Goal: Check status: Check status

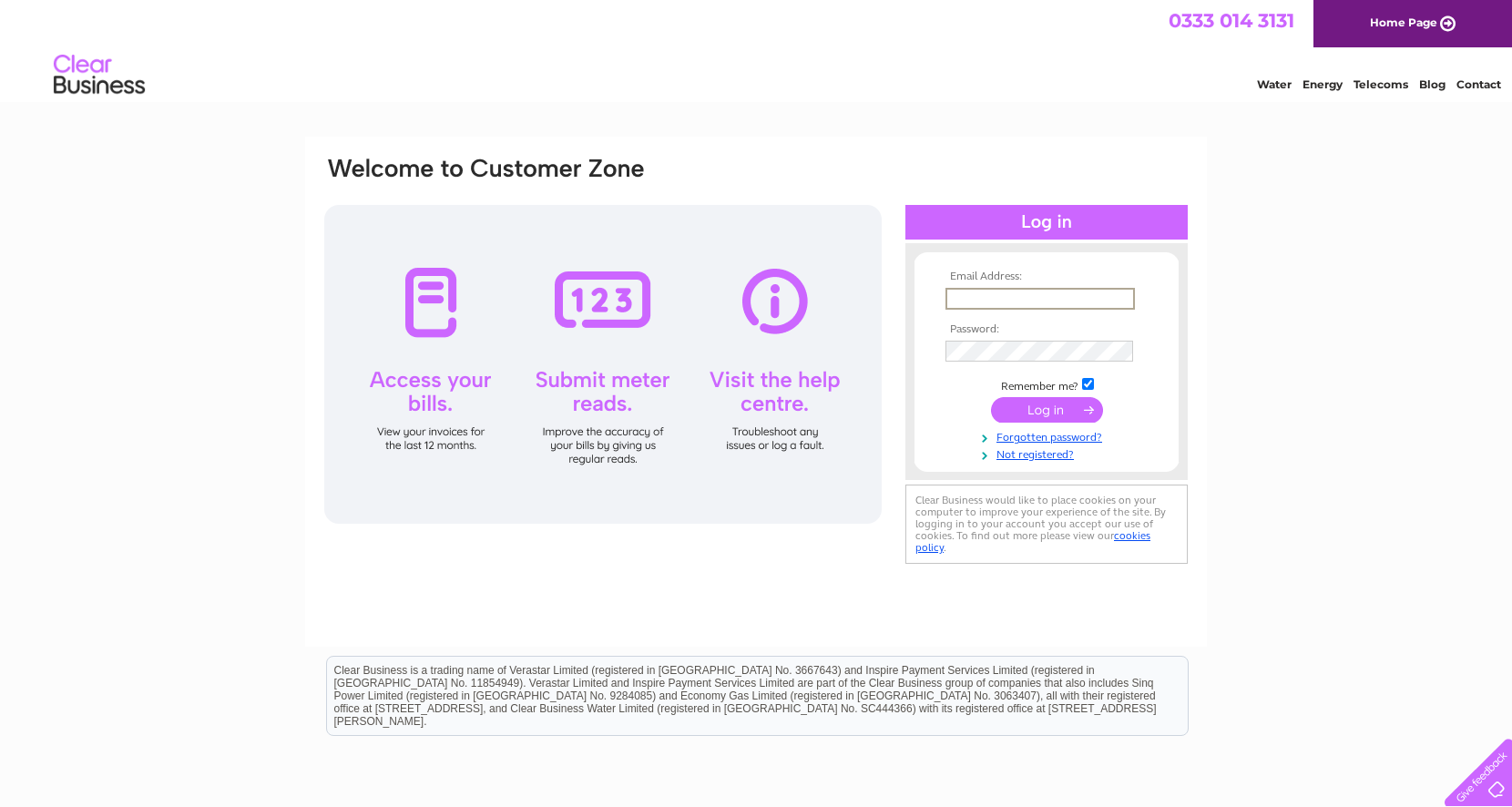
type input "[EMAIL_ADDRESS][DOMAIN_NAME]"
click at [1046, 409] on input "submit" at bounding box center [1047, 410] width 112 height 25
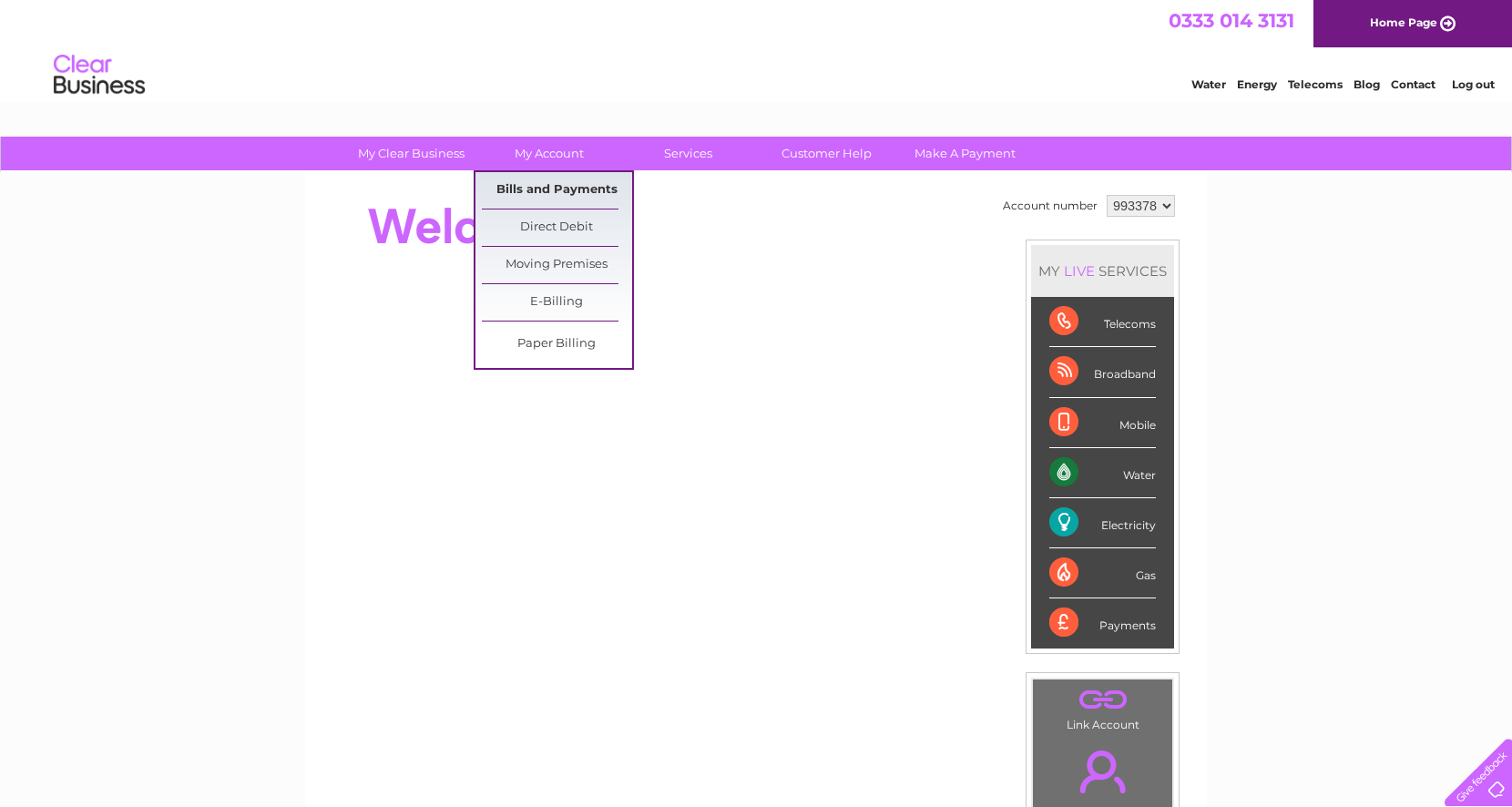
click at [555, 194] on link "Bills and Payments" at bounding box center [557, 189] width 150 height 36
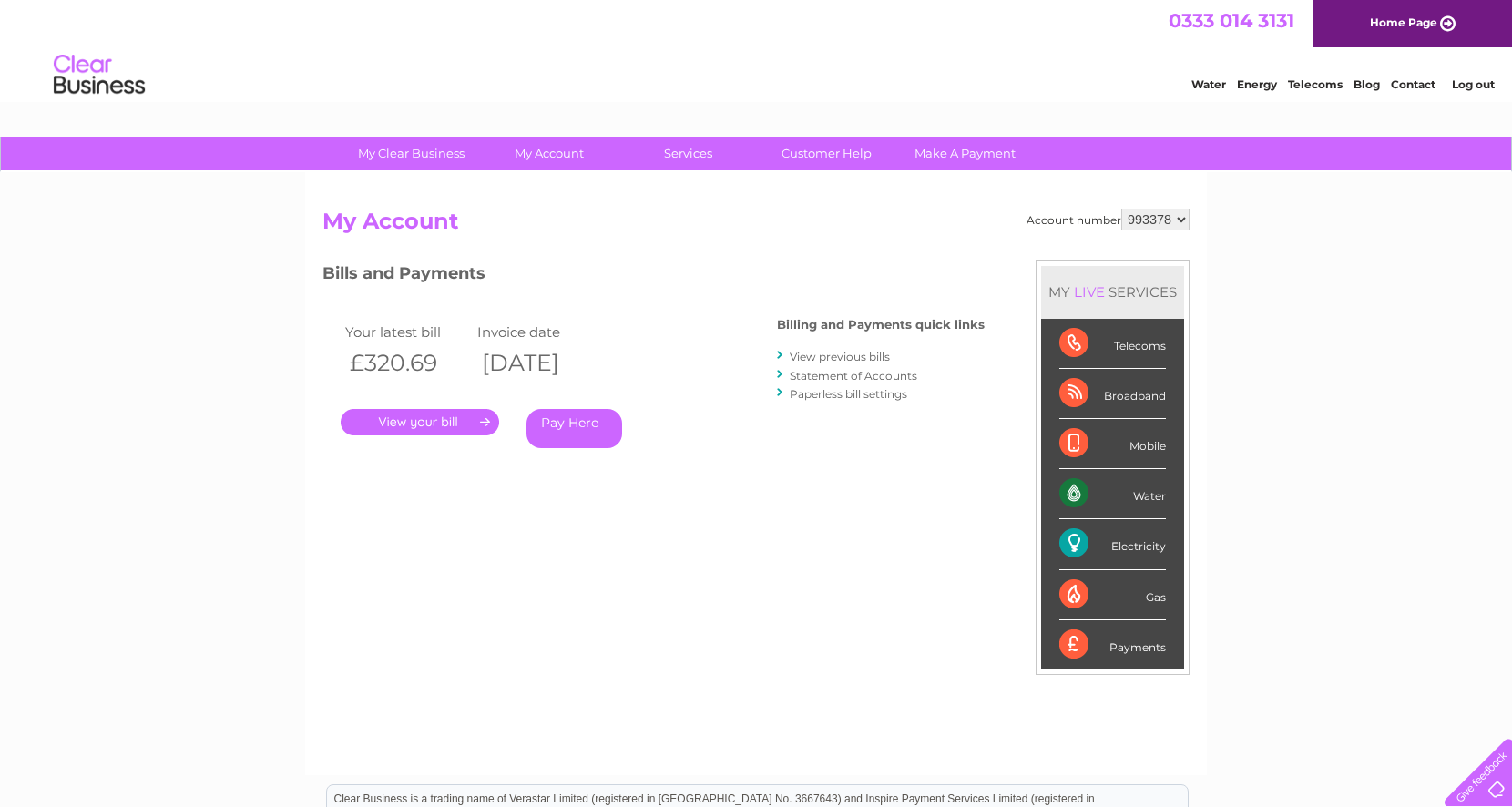
click at [445, 418] on link "." at bounding box center [420, 423] width 159 height 26
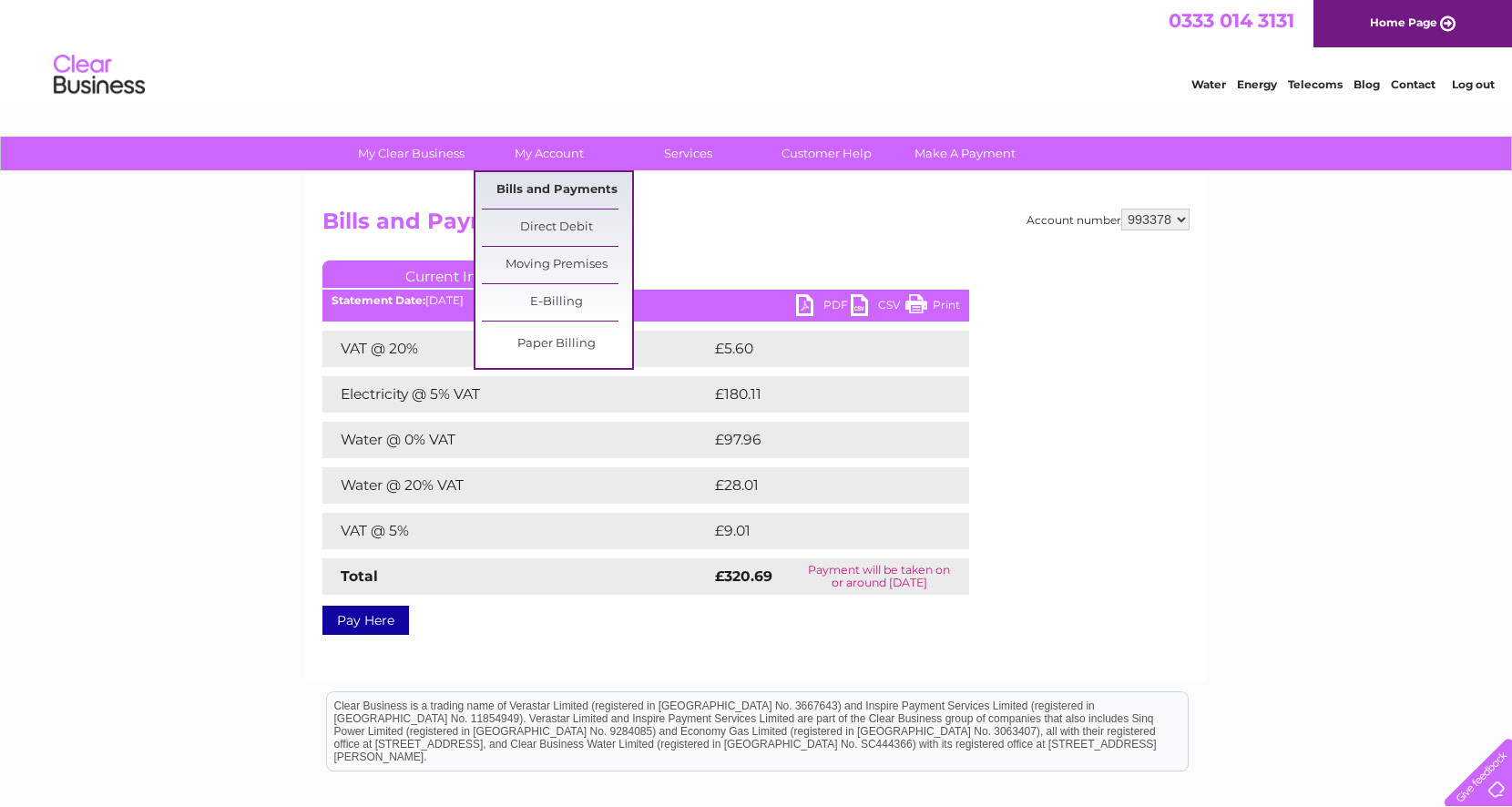
click at [573, 185] on link "Bills and Payments" at bounding box center [557, 189] width 150 height 36
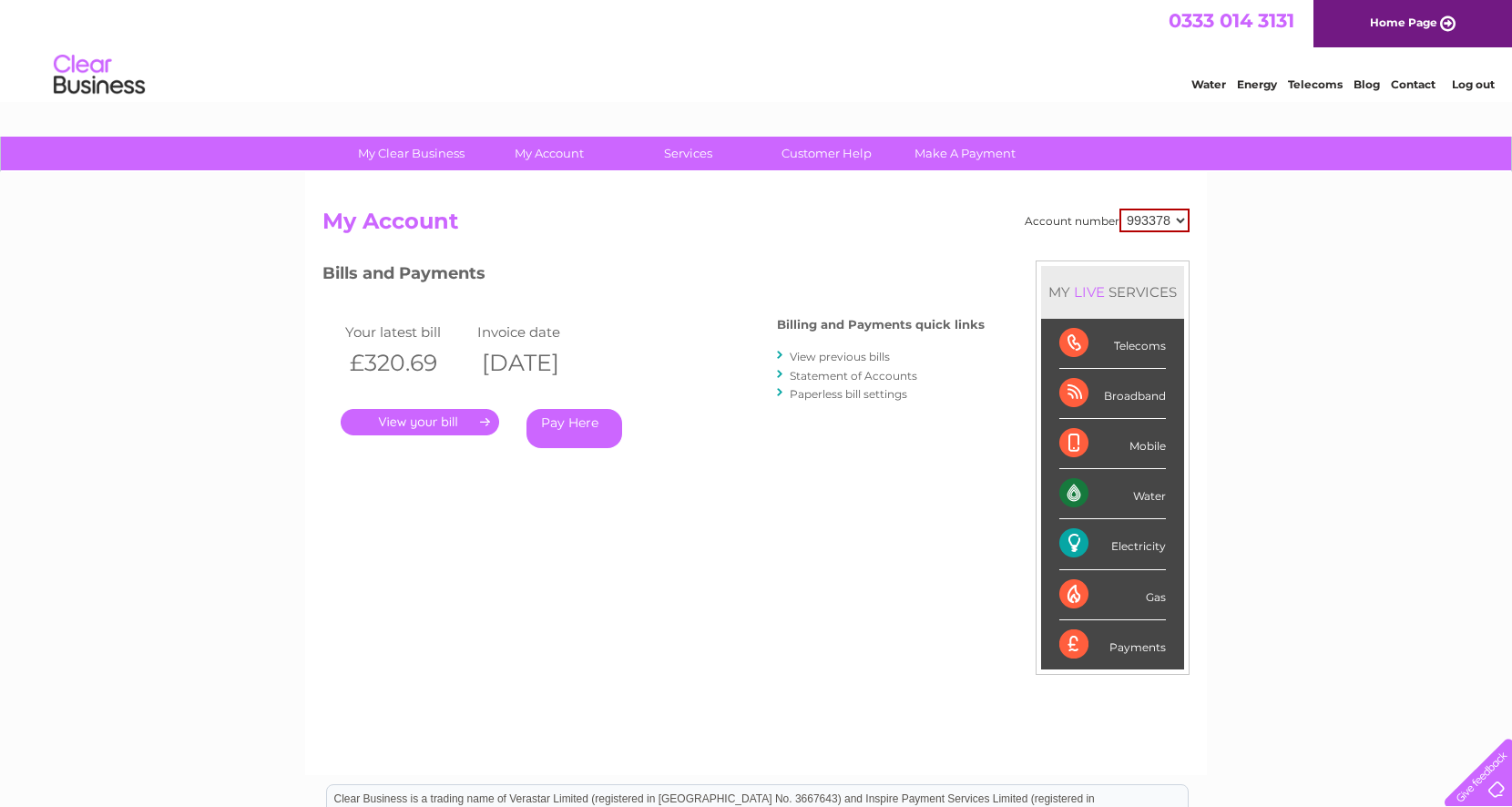
click at [837, 361] on link "View previous bills" at bounding box center [840, 357] width 100 height 14
